Goal: Information Seeking & Learning: Learn about a topic

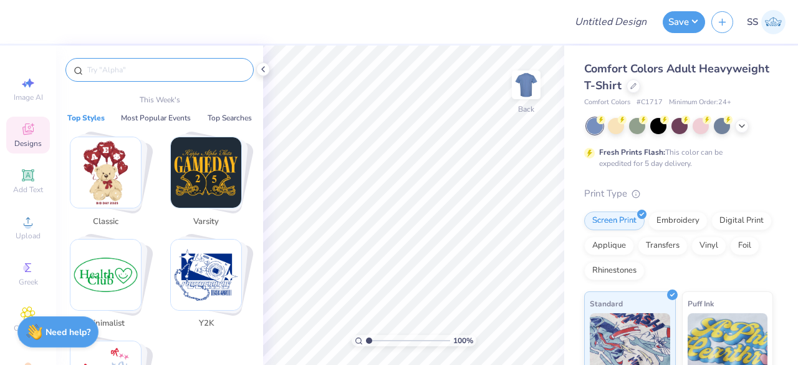
click at [110, 74] on input "text" at bounding box center [166, 70] width 160 height 12
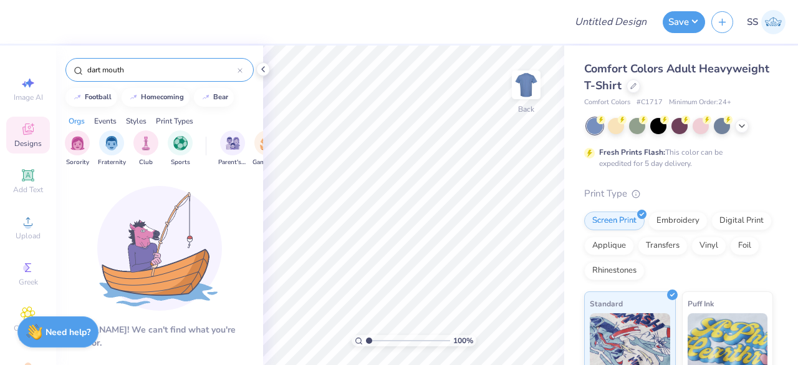
type input "dart mouth"
